Goal: Transaction & Acquisition: Purchase product/service

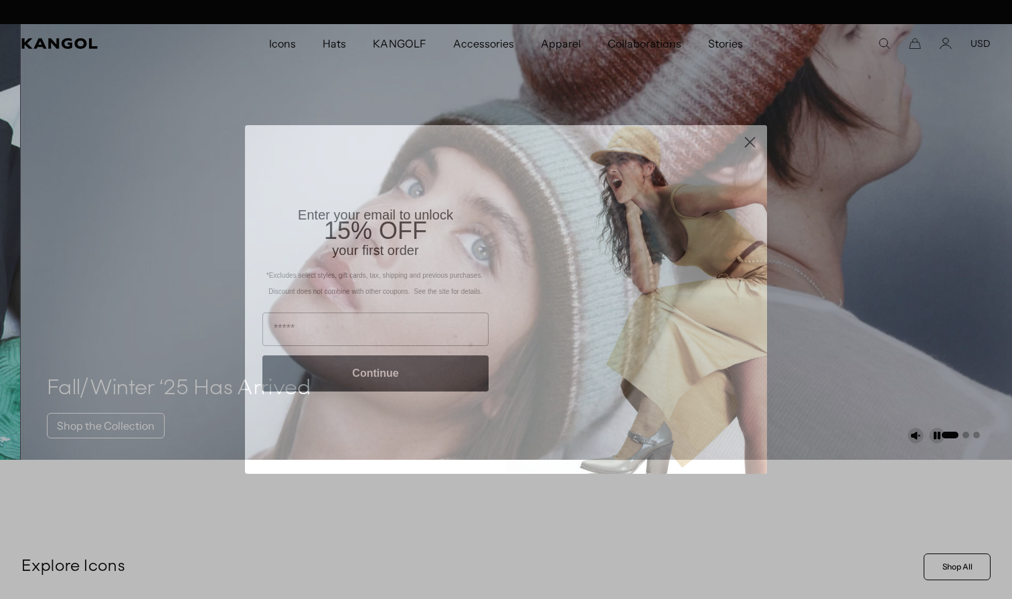
scroll to position [0, 276]
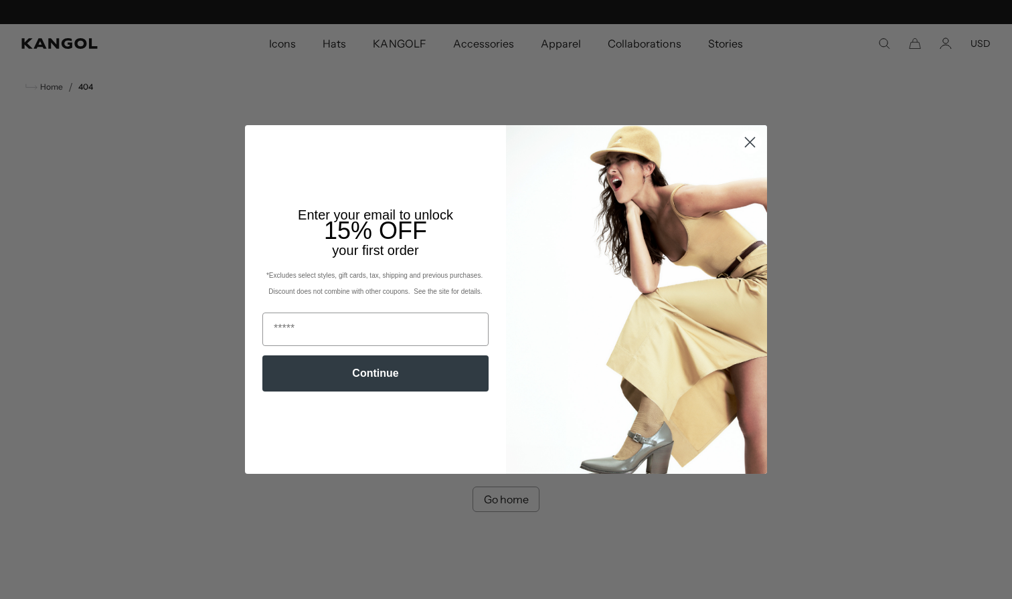
scroll to position [0, 276]
